Goal: Navigation & Orientation: Go to known website

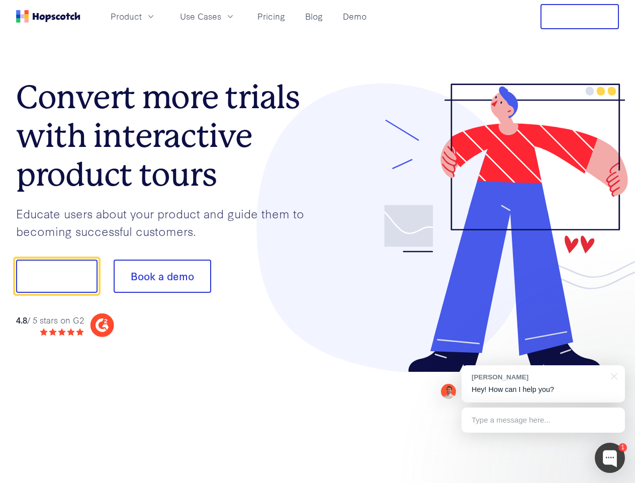
click at [318, 241] on div at bounding box center [469, 228] width 302 height 289
click at [142, 16] on span "Product" at bounding box center [126, 16] width 31 height 13
click at [221, 16] on span "Use Cases" at bounding box center [200, 16] width 41 height 13
click at [580, 17] on button "Free Trial" at bounding box center [580, 16] width 78 height 25
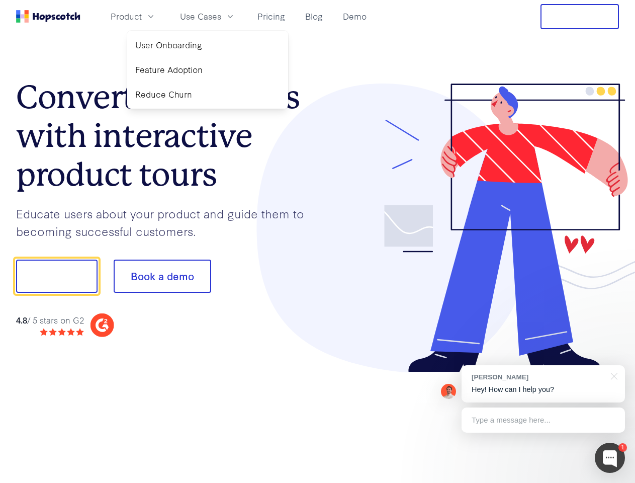
click at [56, 276] on button "Show me!" at bounding box center [57, 276] width 82 height 33
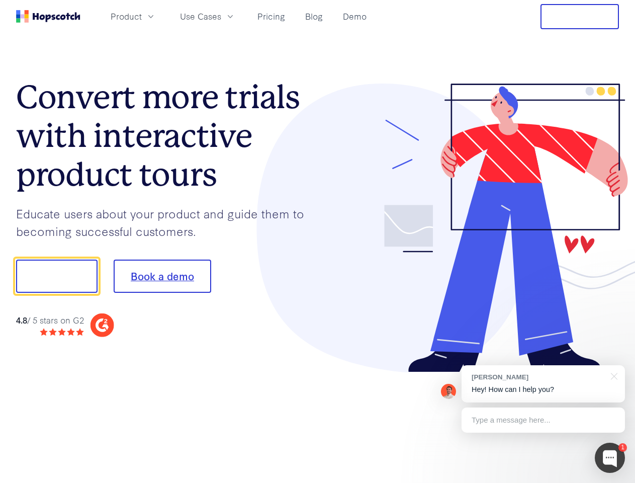
click at [162, 276] on button "Book a demo" at bounding box center [163, 276] width 98 height 33
click at [610, 458] on div at bounding box center [610, 458] width 30 height 30
click at [543, 384] on div "[PERSON_NAME] Hey! How can I help you?" at bounding box center [544, 383] width 164 height 37
click at [613, 375] on div at bounding box center [531, 342] width 189 height 201
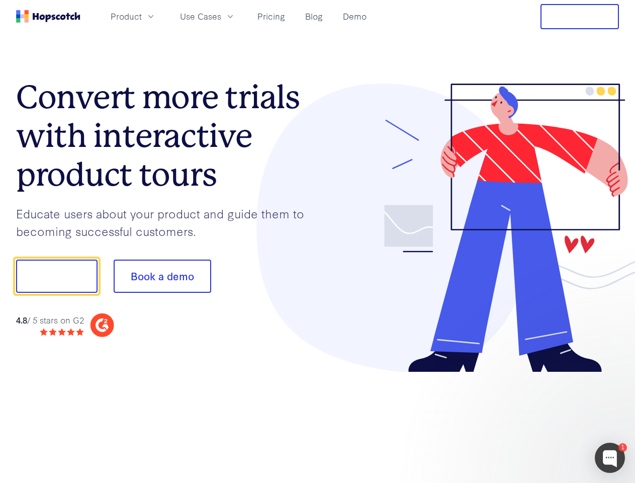
click at [543, 420] on div at bounding box center [531, 342] width 189 height 201
